Goal: Information Seeking & Learning: Learn about a topic

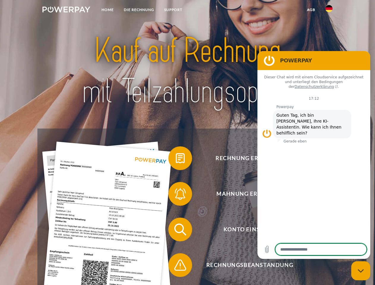
click at [66, 10] on img at bounding box center [66, 10] width 48 height 6
click at [329, 10] on img at bounding box center [329, 8] width 7 height 7
click at [311, 10] on link "agb" at bounding box center [311, 9] width 18 height 11
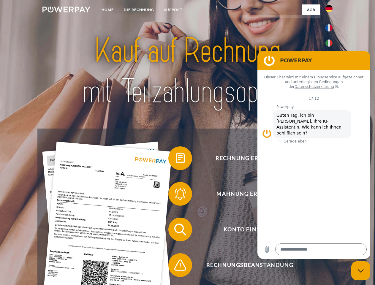
click at [176, 160] on span at bounding box center [172, 159] width 30 height 30
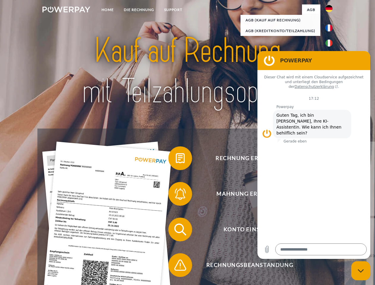
click at [176, 195] on div "Rechnung erhalten? Mahnung erhalten? Konto einsehen" at bounding box center [187, 248] width 300 height 238
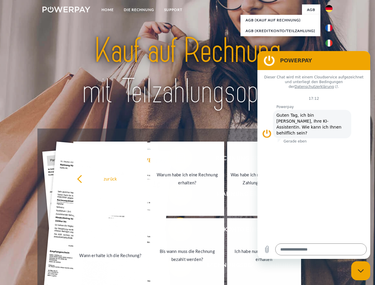
click at [176, 231] on link "Bis wann muss die Rechnung bezahlt werden?" at bounding box center [187, 255] width 74 height 74
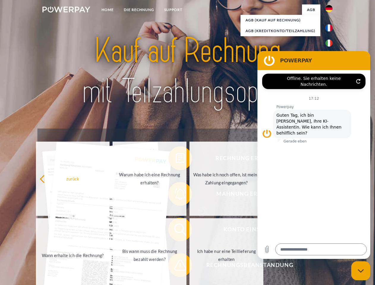
click at [176, 267] on span at bounding box center [172, 266] width 30 height 30
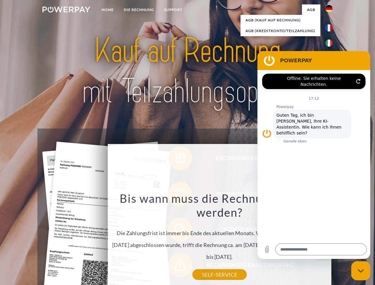
click at [361, 271] on icon "Messaging-Fenster schließen" at bounding box center [361, 271] width 6 height 4
type textarea "*"
